Goal: Information Seeking & Learning: Check status

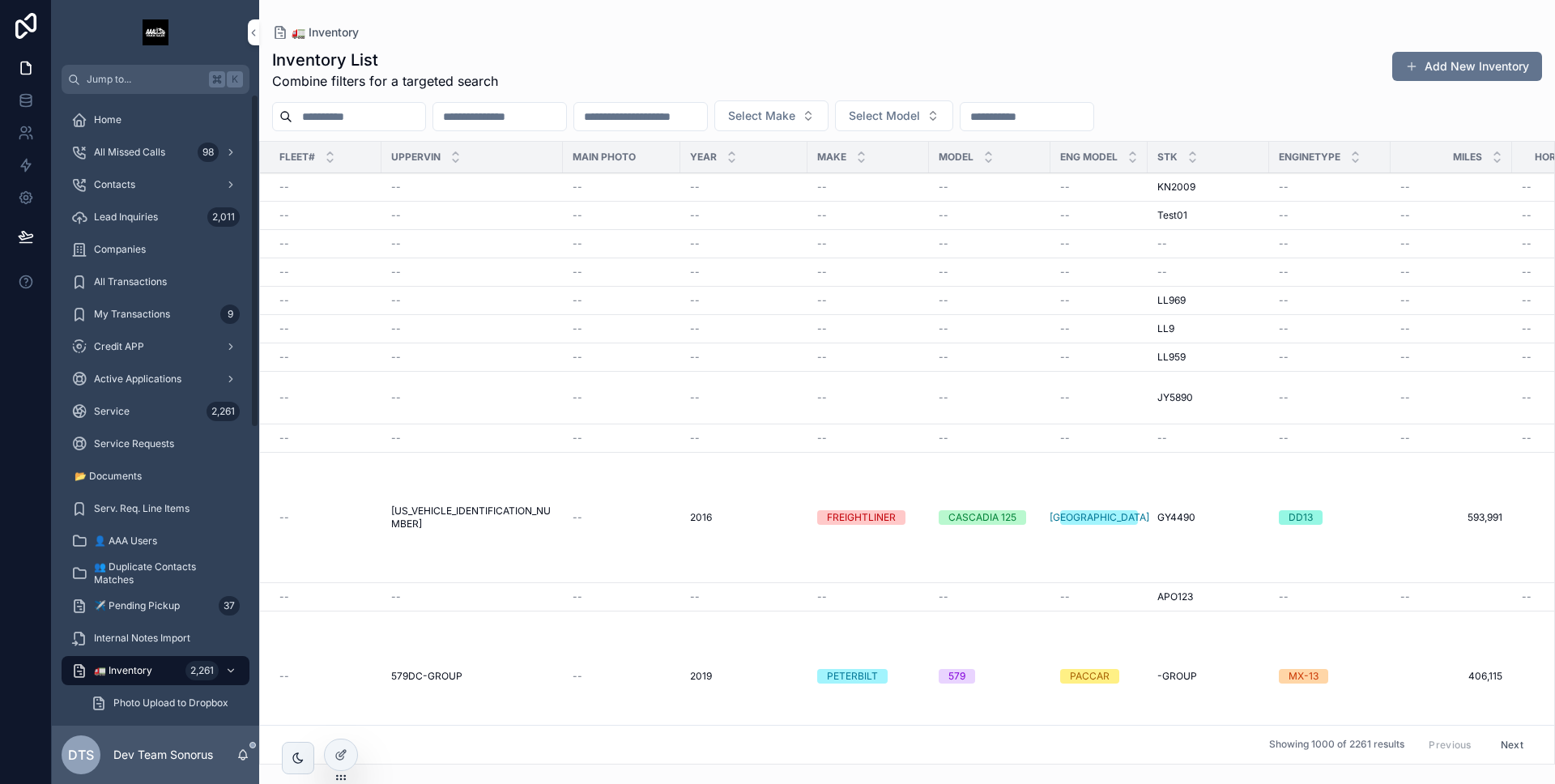
click at [135, 224] on div "Lead Inquiries 2,011" at bounding box center [155, 217] width 168 height 26
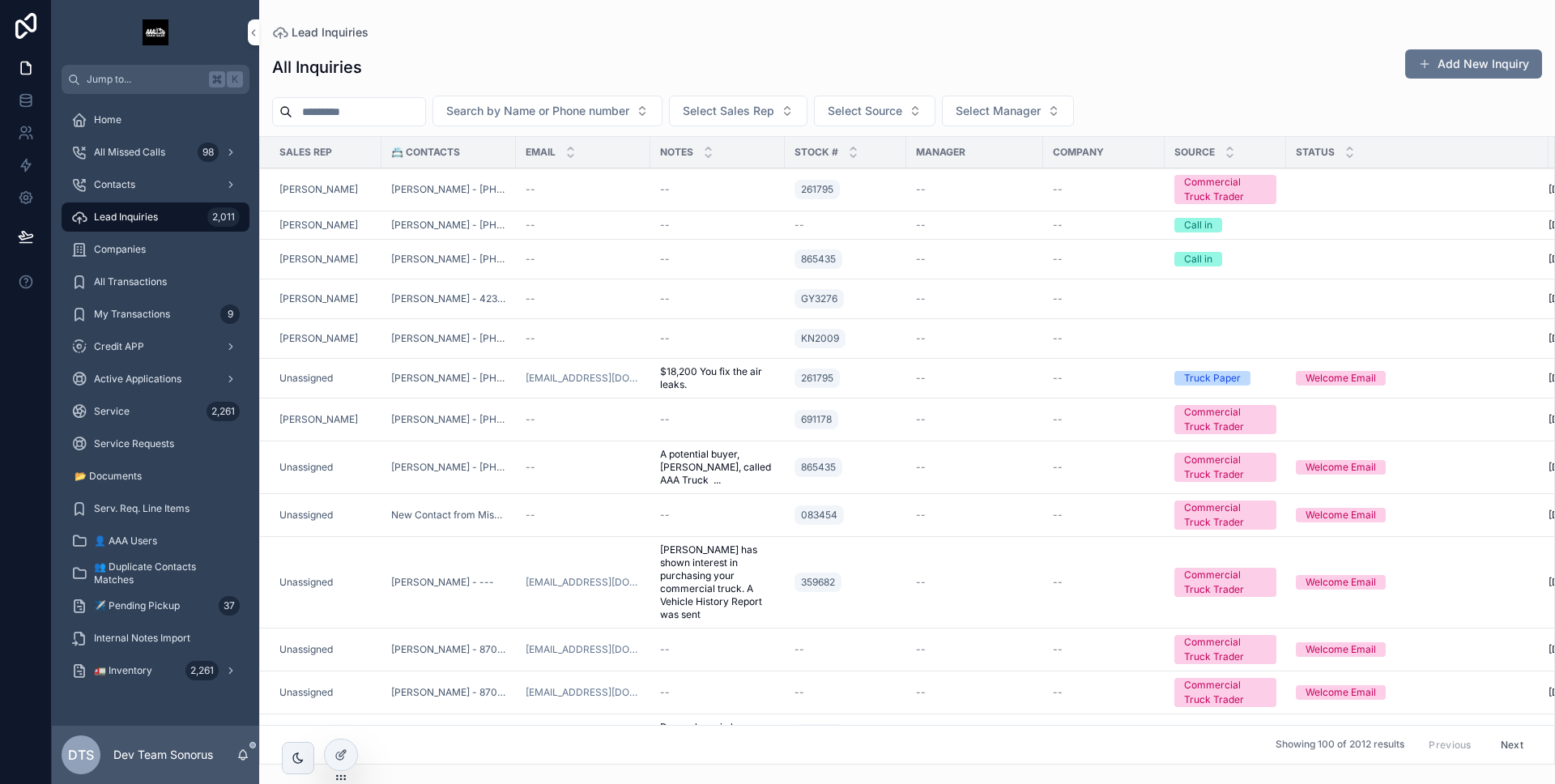
click at [478, 36] on div "Lead Inquiries" at bounding box center [906, 33] width 1270 height 13
click at [232, 764] on div "DTS Dev Team Sonorus" at bounding box center [155, 754] width 208 height 59
click at [236, 758] on icon "scrollable content" at bounding box center [243, 754] width 13 height 13
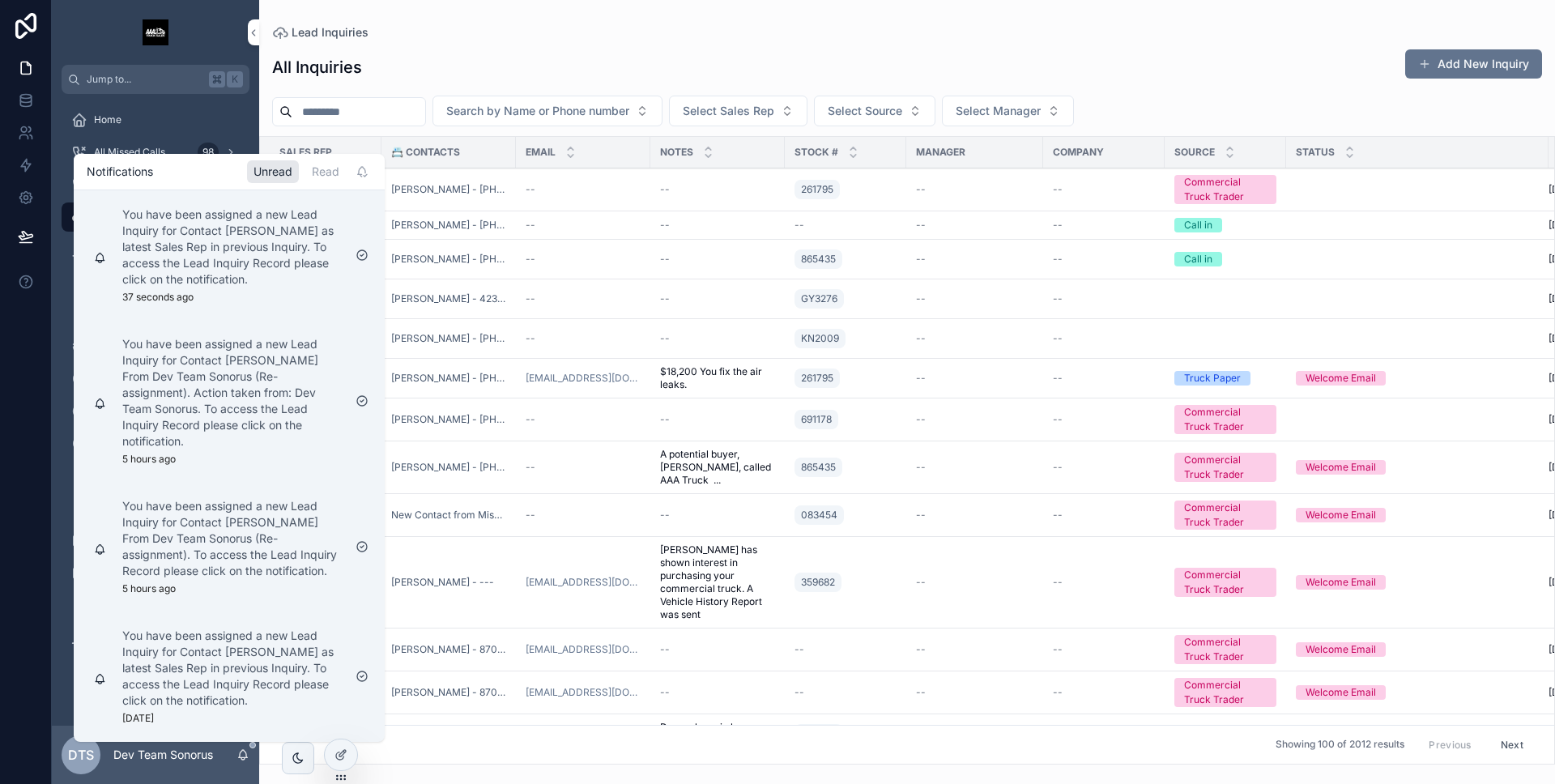
click at [233, 272] on p "You have been assigned a new Lead Inquiry for Contact [PERSON_NAME] as latest S…" at bounding box center [232, 246] width 221 height 81
